Goal: Go to known website: Access a specific website the user already knows

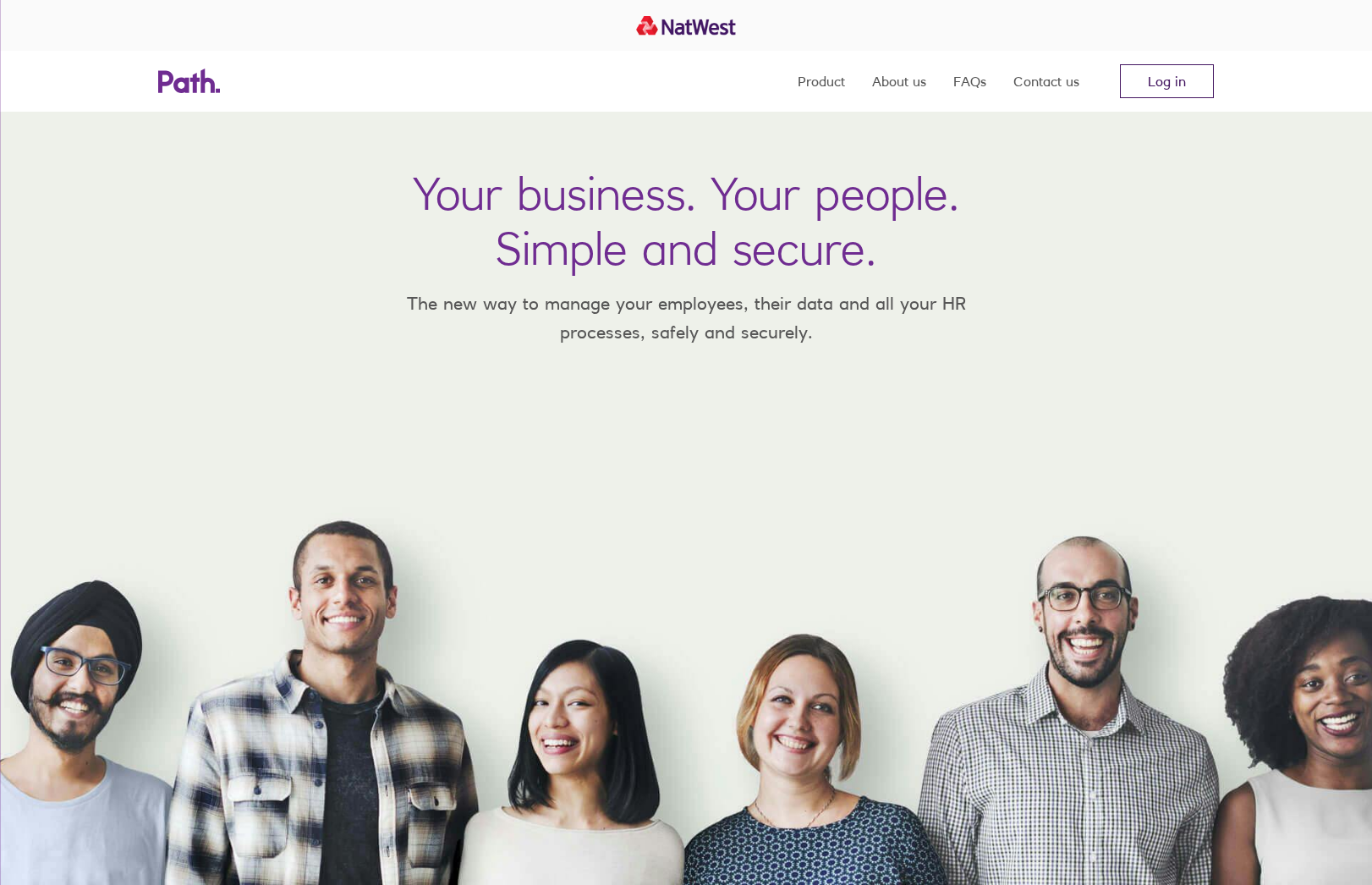
click at [1173, 93] on link "Log in" at bounding box center [1167, 82] width 94 height 34
click at [1166, 86] on link "Log in" at bounding box center [1167, 82] width 94 height 34
